Goal: Task Accomplishment & Management: Manage account settings

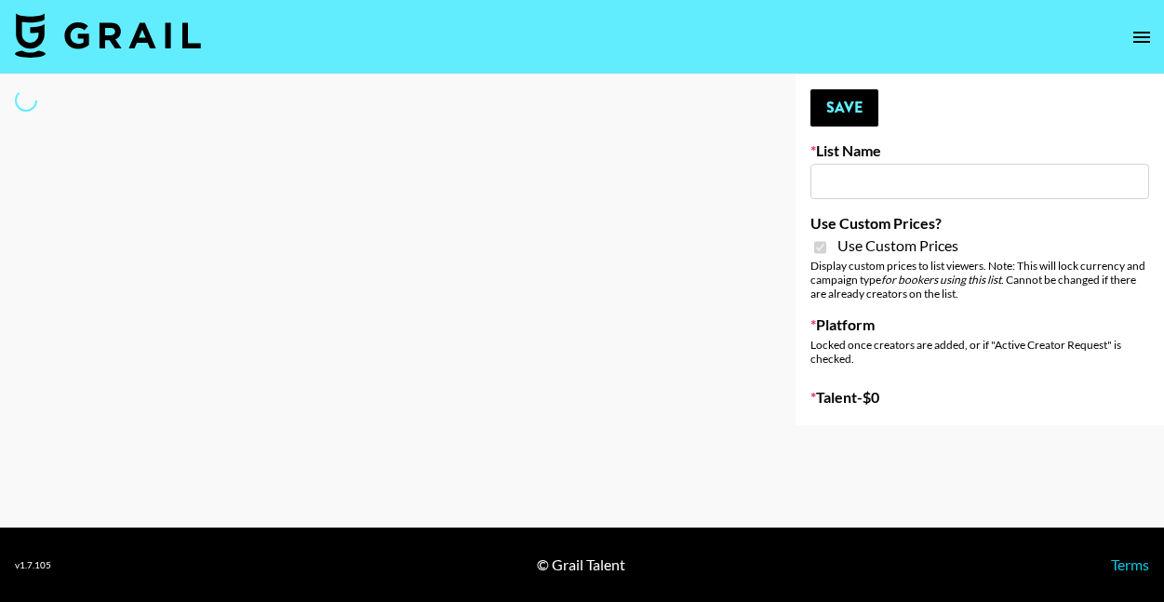
select select "Brand"
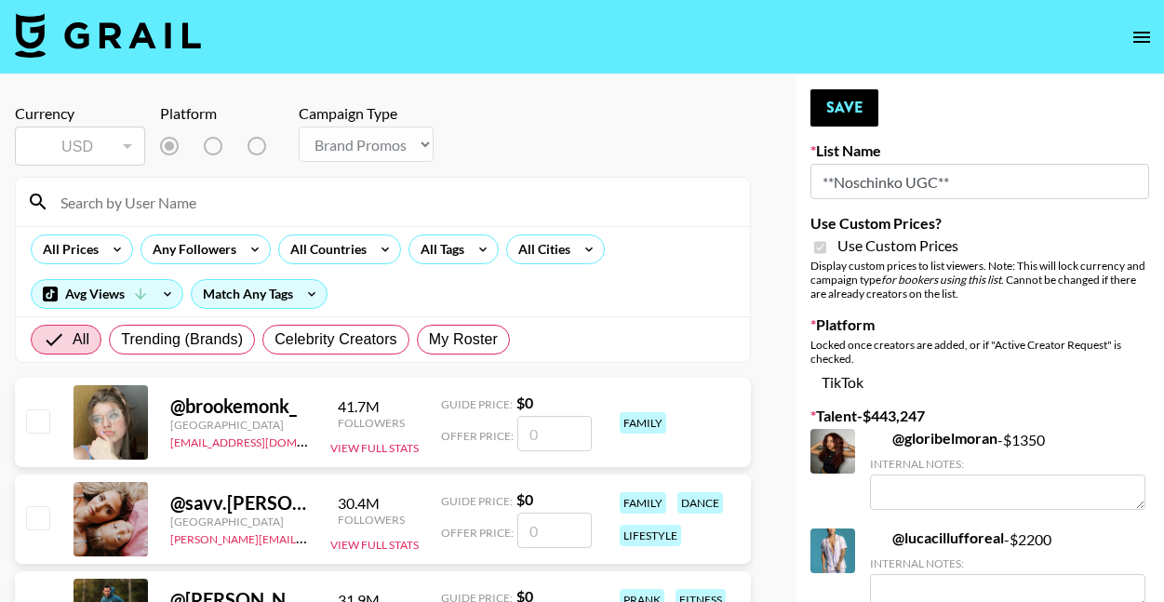
type input "**Noschinko UGC**"
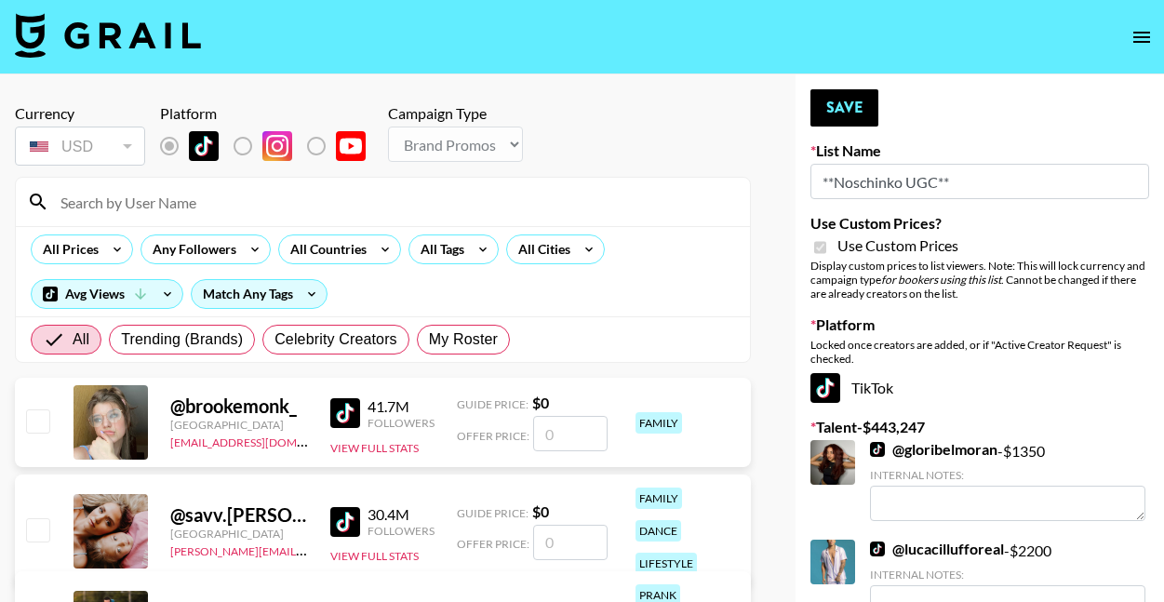
checkbox input "true"
click at [481, 337] on span "My Roster" at bounding box center [463, 339] width 69 height 22
click at [429, 339] on input "My Roster" at bounding box center [429, 339] width 0 height 0
radio input "true"
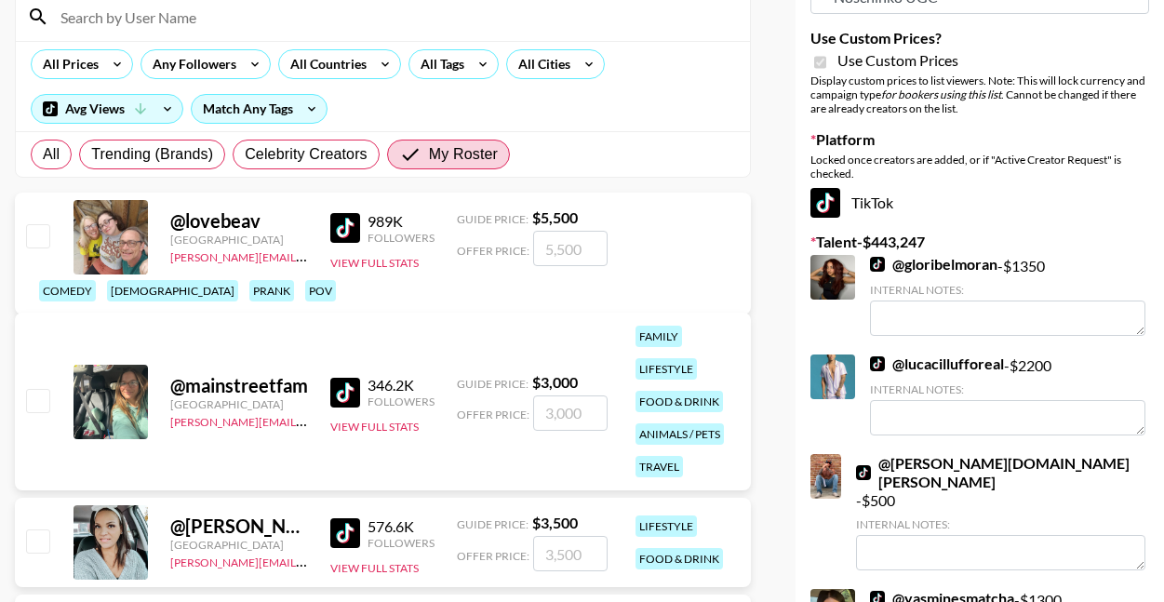
scroll to position [191, 0]
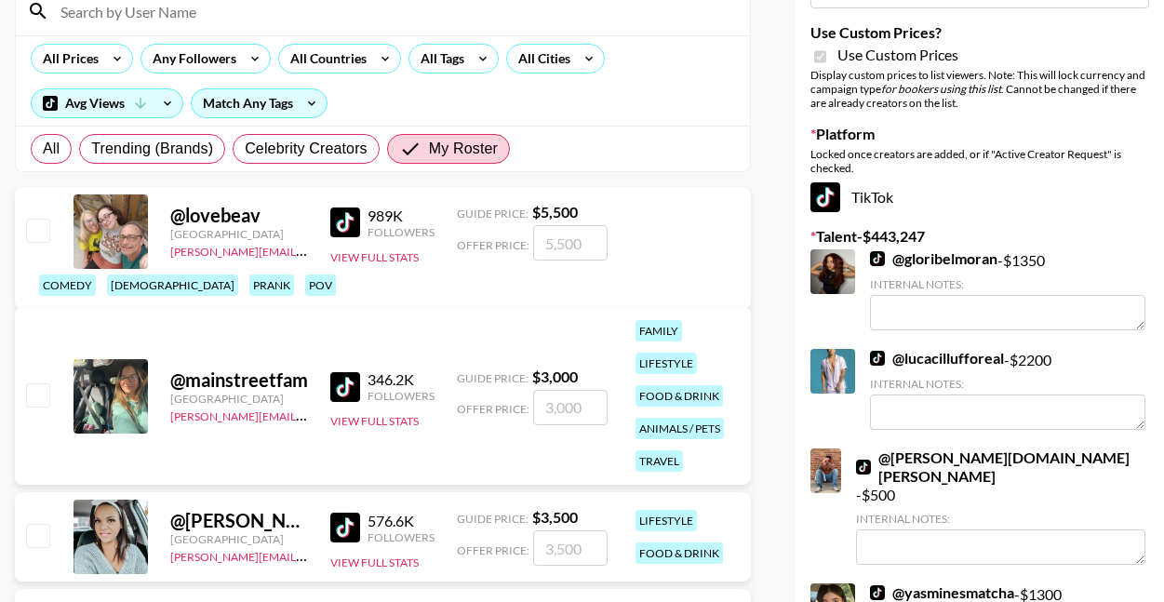
click at [36, 401] on input "checkbox" at bounding box center [37, 394] width 22 height 22
checkbox input "true"
type input "3000"
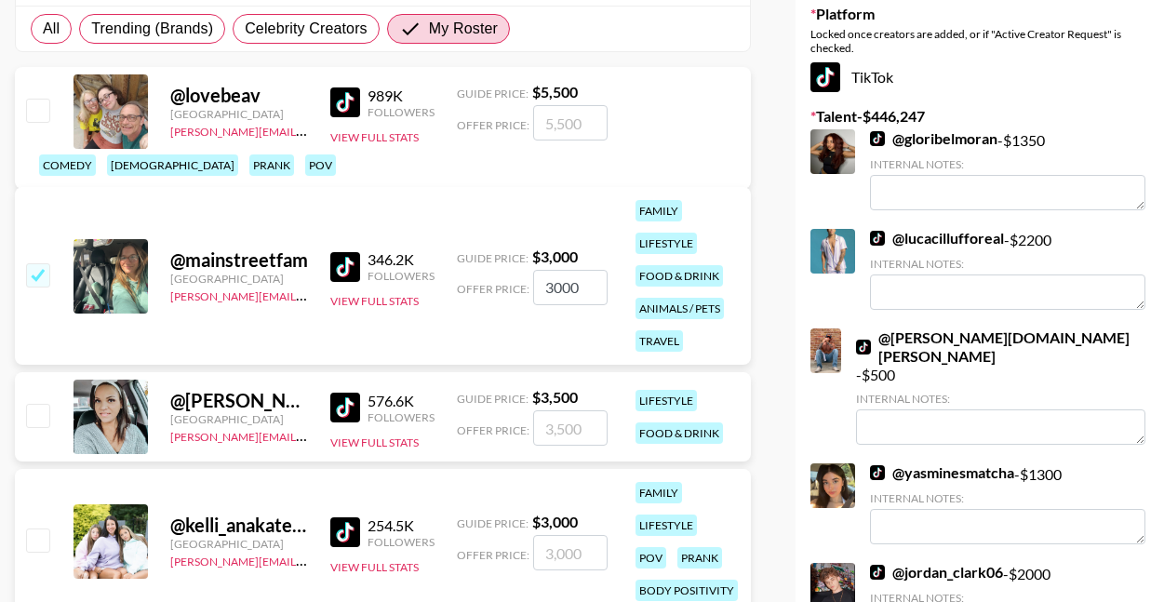
scroll to position [312, 0]
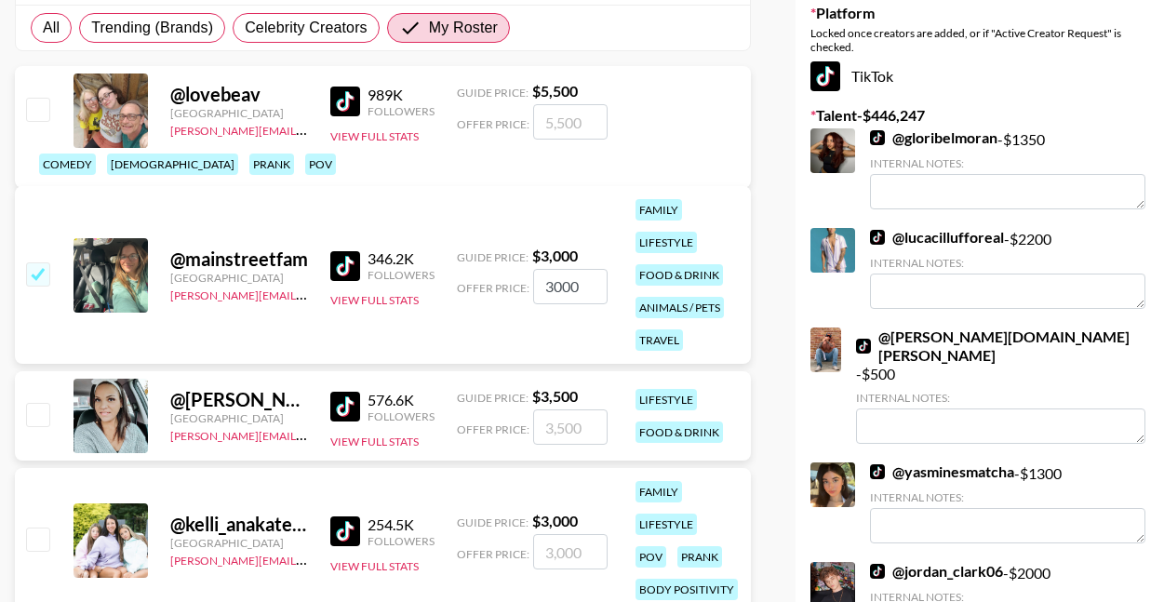
click at [38, 406] on input "checkbox" at bounding box center [37, 414] width 22 height 22
checkbox input "true"
type input "3500"
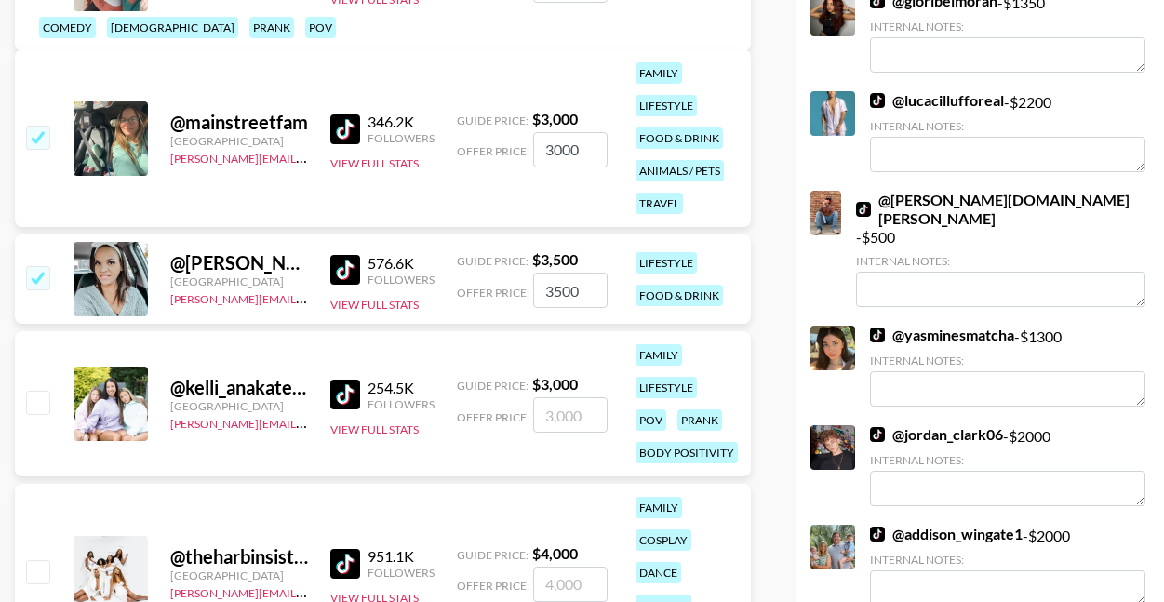
click at [42, 405] on input "checkbox" at bounding box center [37, 402] width 22 height 22
checkbox input "true"
type input "3000"
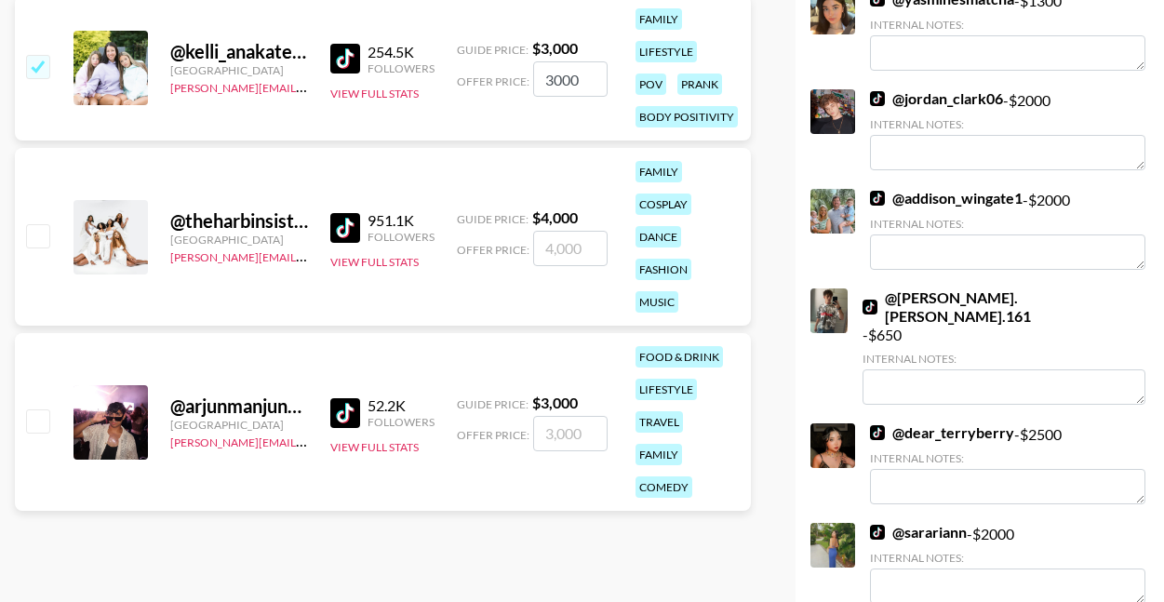
scroll to position [787, 0]
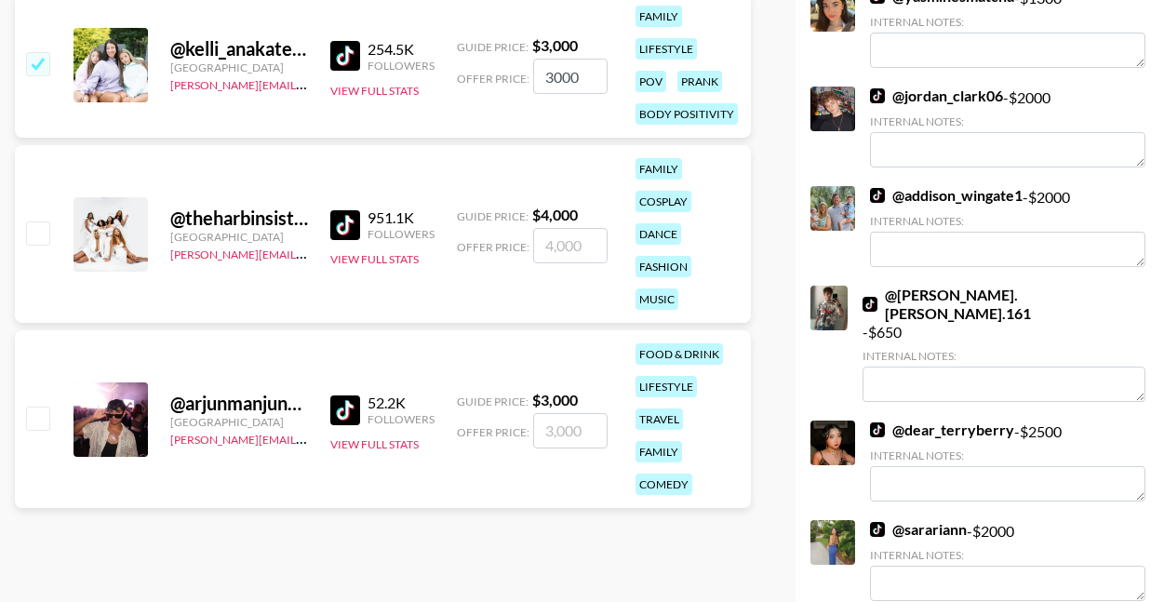
click at [42, 406] on input "checkbox" at bounding box center [37, 417] width 22 height 22
checkbox input "true"
type input "3000"
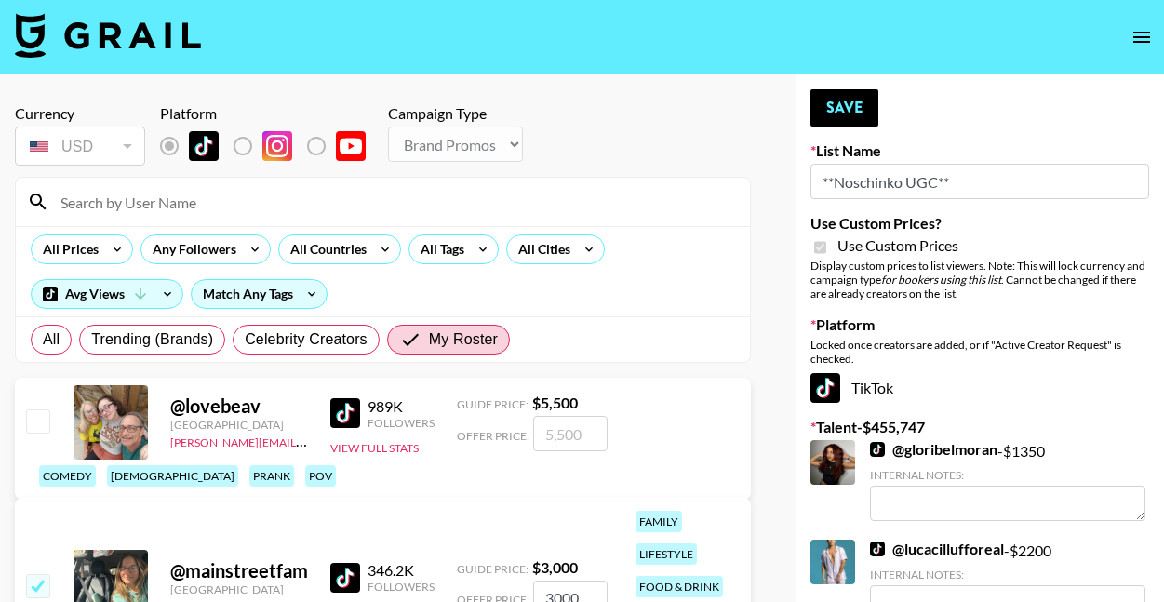
scroll to position [0, 0]
click at [859, 100] on button "Save" at bounding box center [844, 107] width 68 height 37
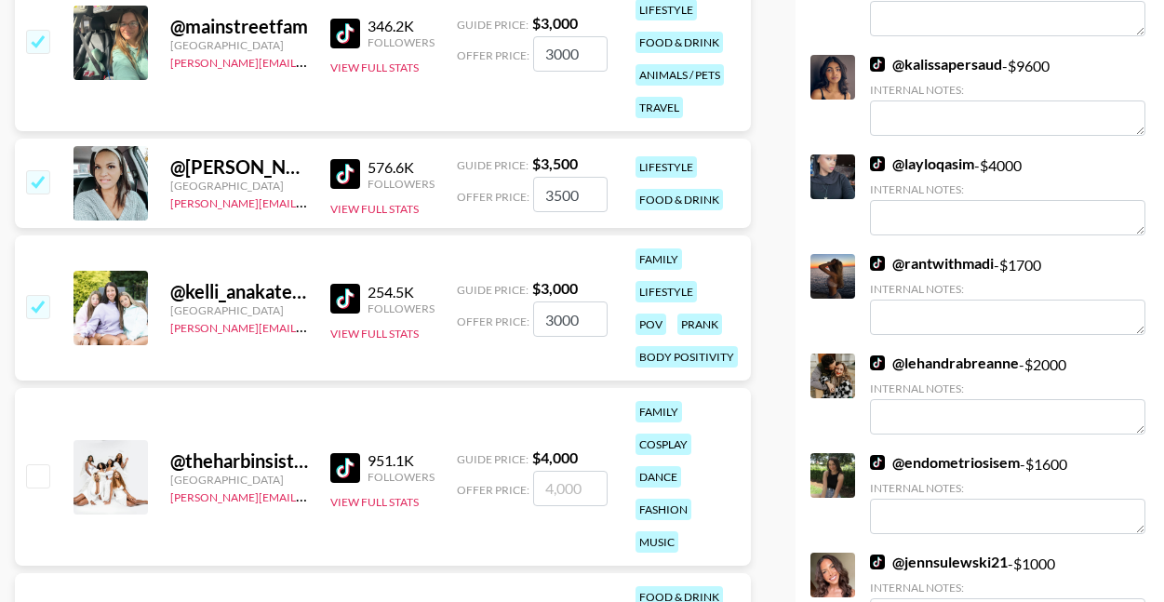
scroll to position [486, 0]
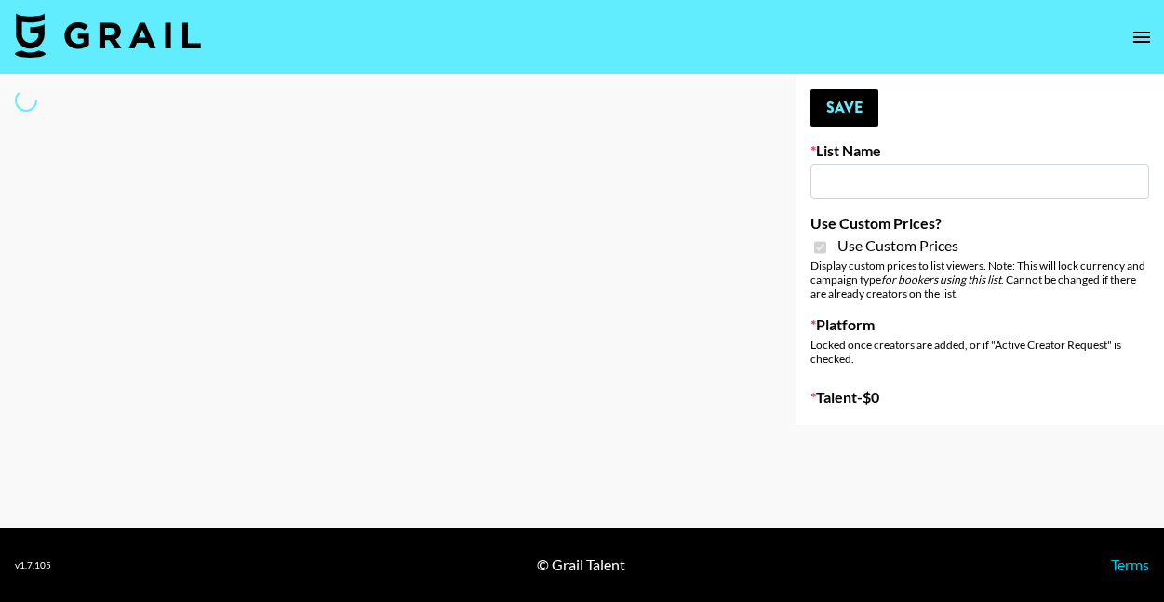
select select "Song"
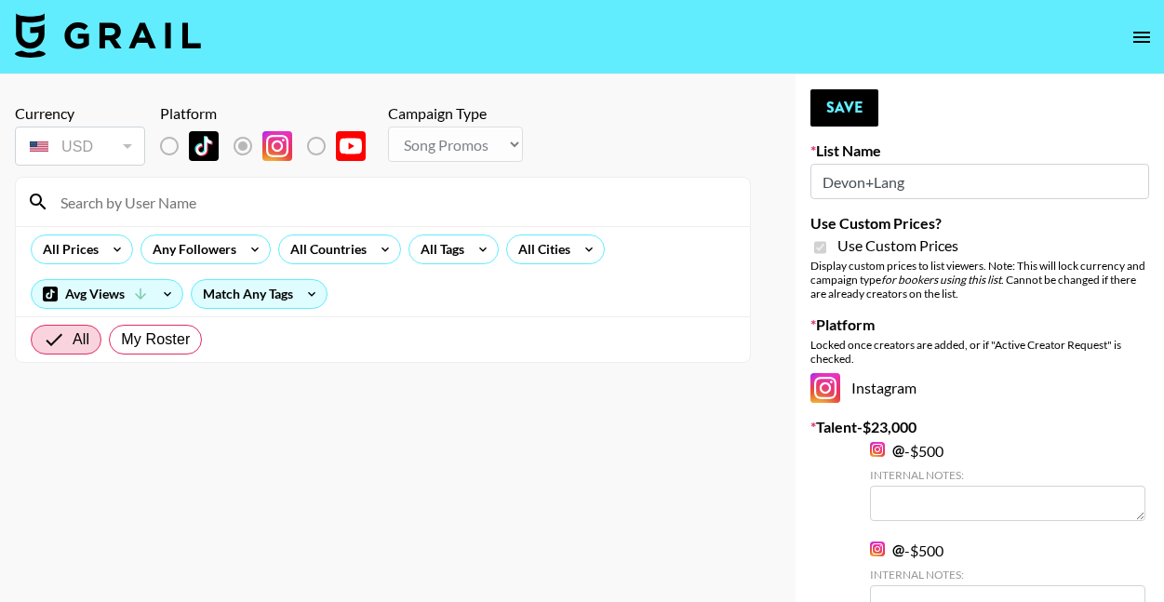
type input "Devon+Lang"
checkbox input "true"
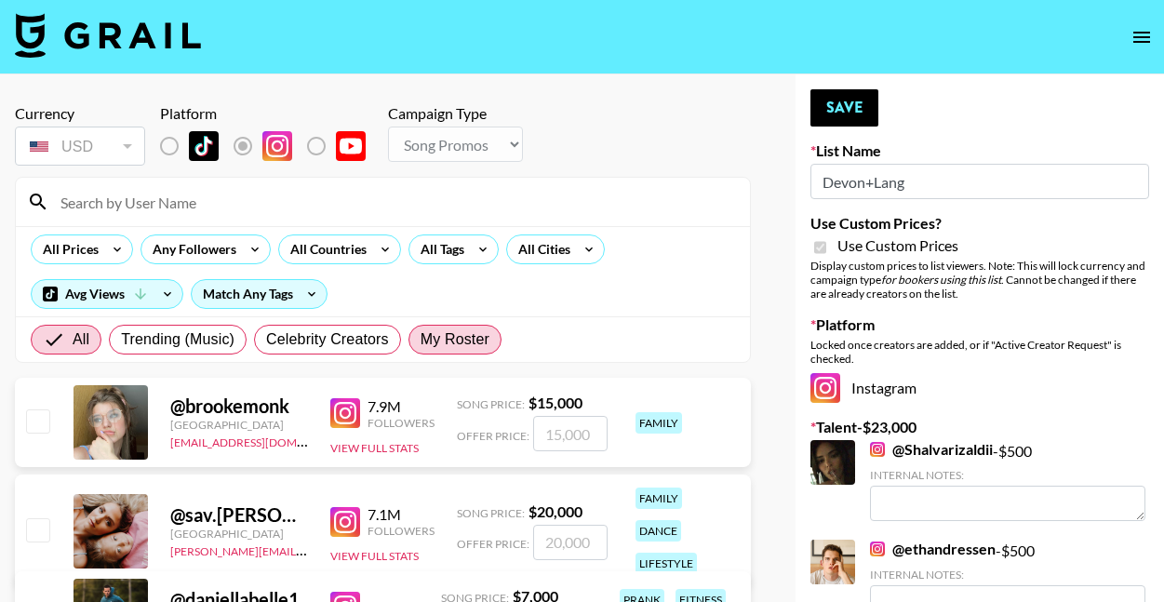
click at [457, 333] on span "My Roster" at bounding box center [454, 339] width 69 height 22
click at [420, 339] on input "My Roster" at bounding box center [420, 339] width 0 height 0
radio input "true"
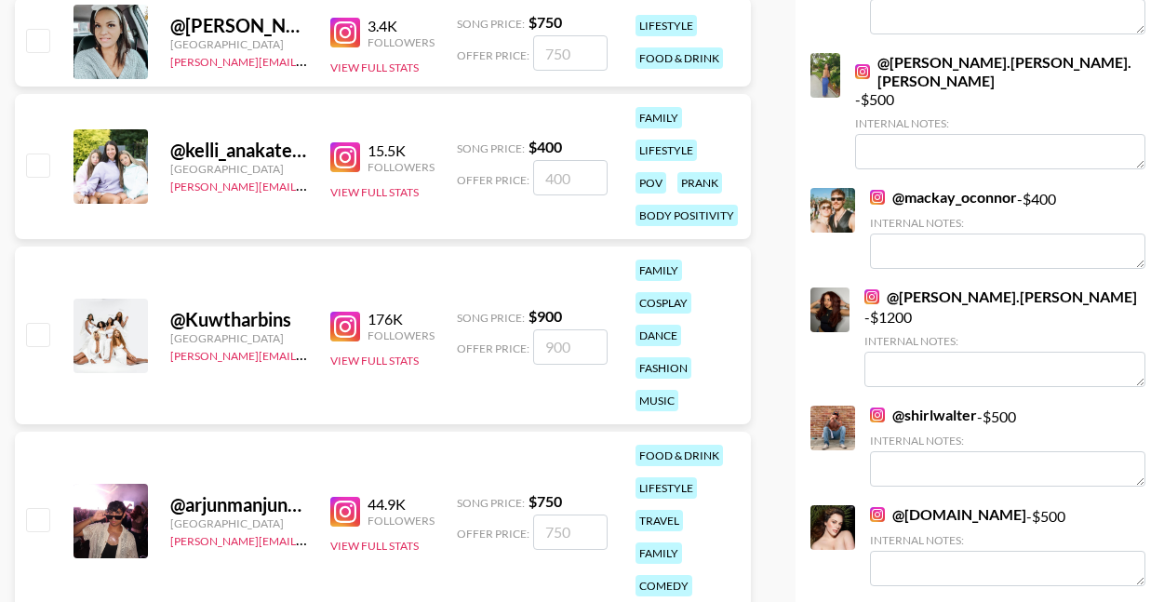
scroll to position [687, 0]
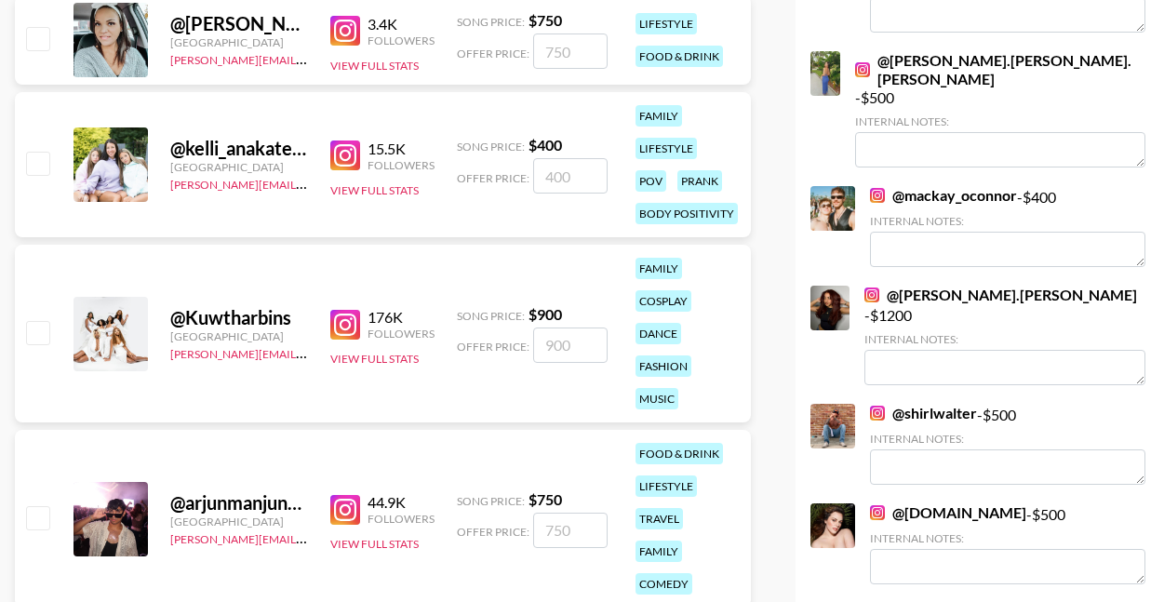
click at [28, 341] on input "checkbox" at bounding box center [37, 332] width 22 height 22
checkbox input "true"
type input "900"
click at [549, 342] on input "900" at bounding box center [570, 344] width 74 height 35
checkbox input "false"
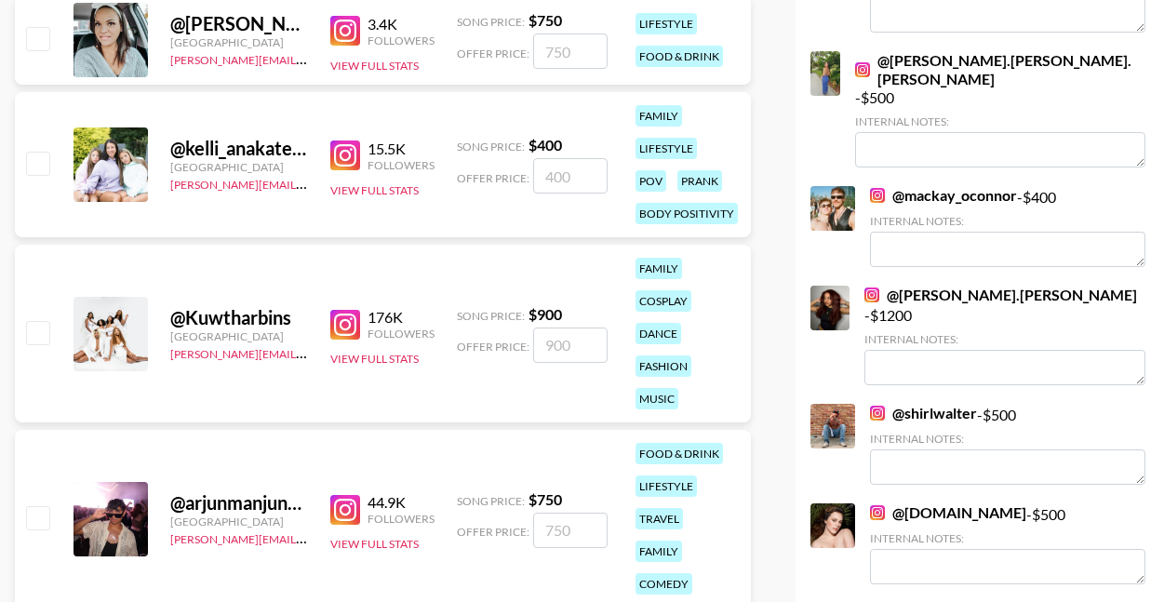
checkbox input "true"
type input "5"
checkbox input "false"
checkbox input "true"
type input "500"
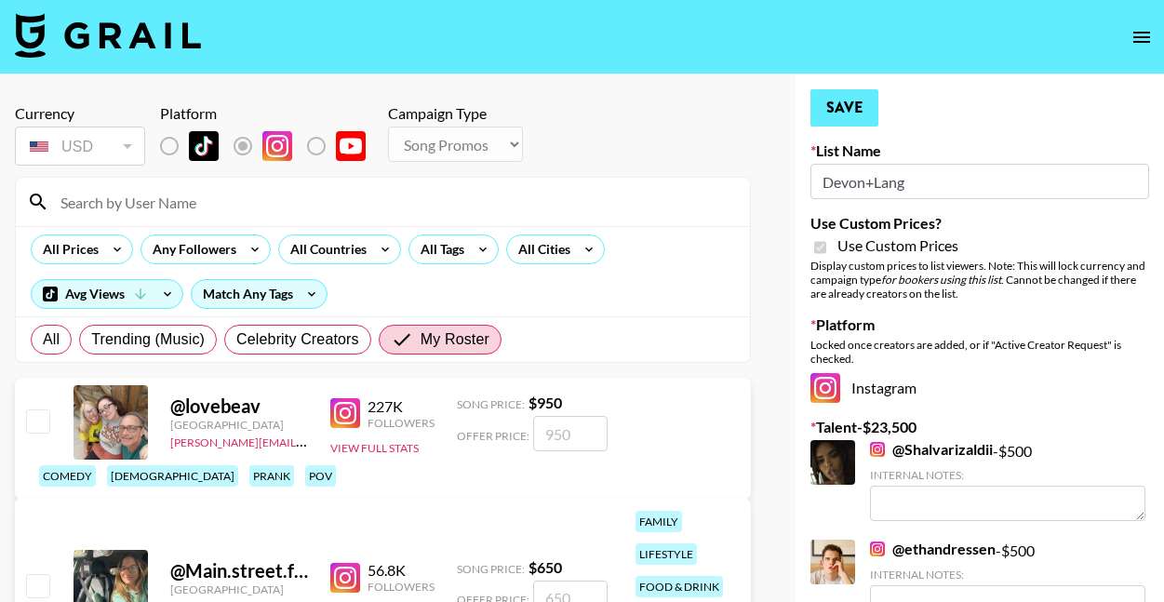
scroll to position [0, 0]
click at [853, 91] on button "Save" at bounding box center [844, 107] width 68 height 37
